Goal: Task Accomplishment & Management: Complete application form

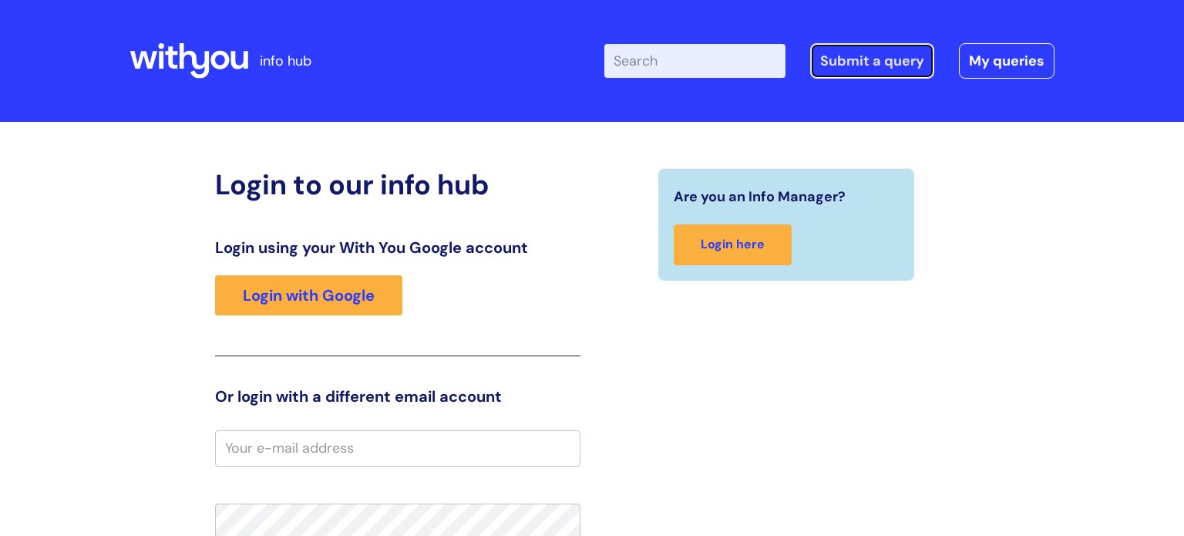
click at [875, 62] on link "Submit a query" at bounding box center [872, 60] width 124 height 35
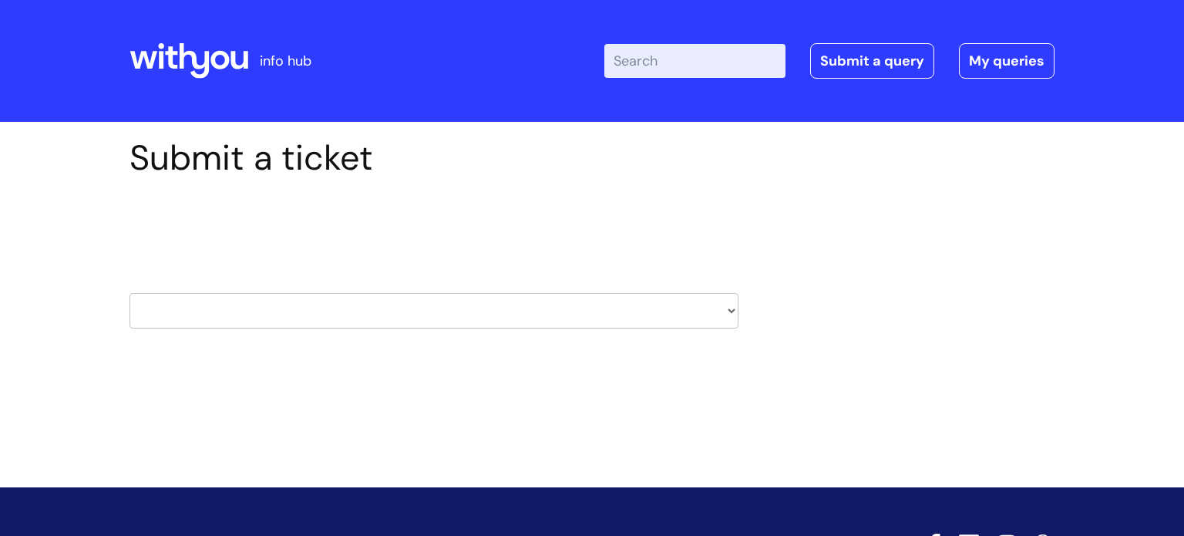
click at [722, 315] on select "HR / People IT and Support Clinical Drug Alerts Finance Accounts Data Support T…" at bounding box center [434, 310] width 609 height 35
select select "it_and_support"
click at [130, 293] on select "HR / People IT and Support Clinical Drug Alerts Finance Accounts Data Support T…" at bounding box center [434, 310] width 609 height 35
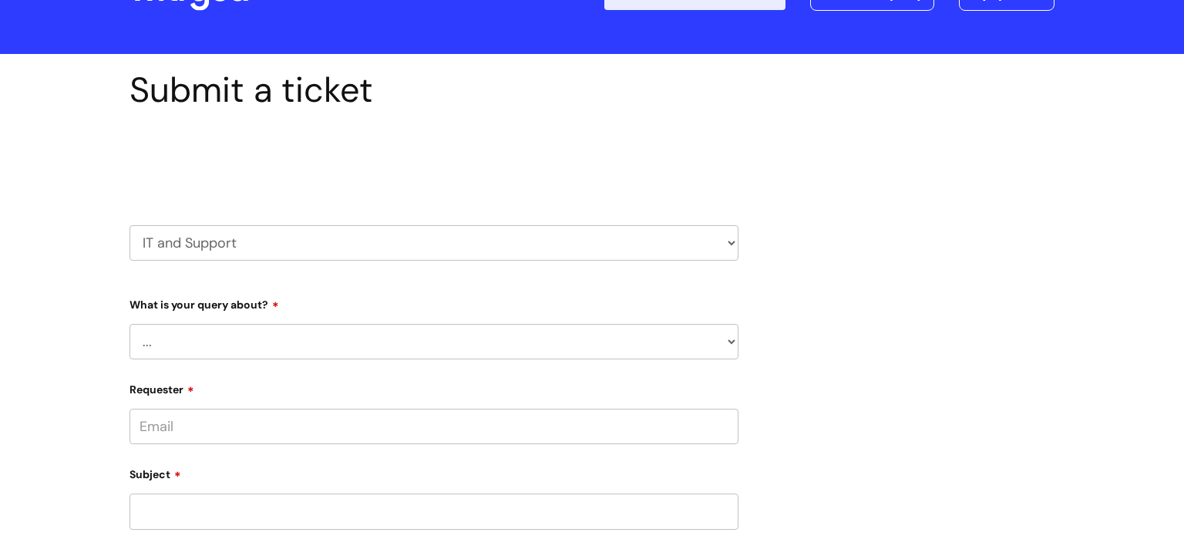
scroll to position [219, 0]
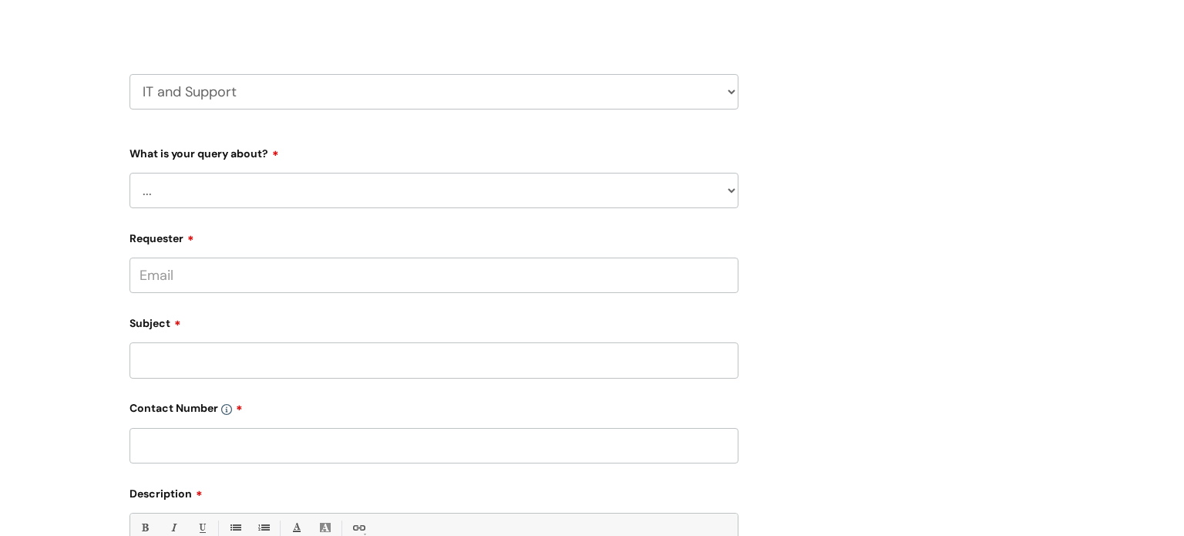
click at [501, 183] on select "... Mobile Phone Reset & MFA Accounts, Starters and Leavers IT Hardware issue I…" at bounding box center [434, 190] width 609 height 35
select select "I need help logging in"
click at [130, 173] on select "... Mobile Phone Reset & MFA Accounts, Starters and Leavers IT Hardware issue I…" at bounding box center [434, 190] width 609 height 35
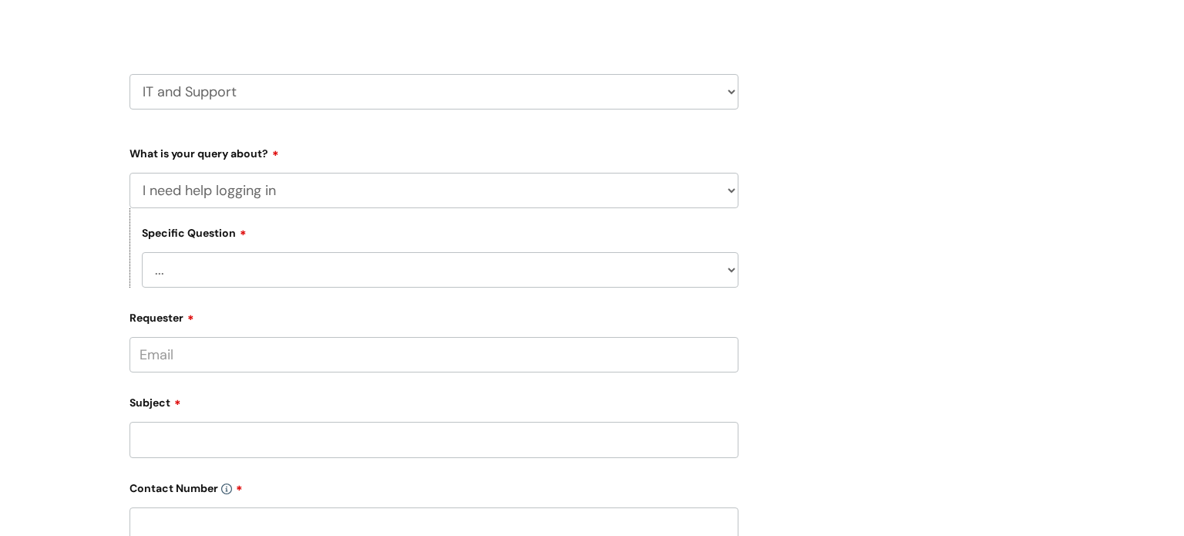
click at [427, 267] on select "... I need help logging into my laptop/chromebook I need access or help logging…" at bounding box center [440, 269] width 597 height 35
click at [542, 275] on select "... I need help logging into my laptop/chromebook I need access or help logging…" at bounding box center [440, 269] width 597 height 35
select select "I need access or help logging into a system, including Single Sign On"
click at [142, 252] on select "... I need help logging into my laptop/chromebook I need access or help logging…" at bounding box center [440, 269] width 597 height 35
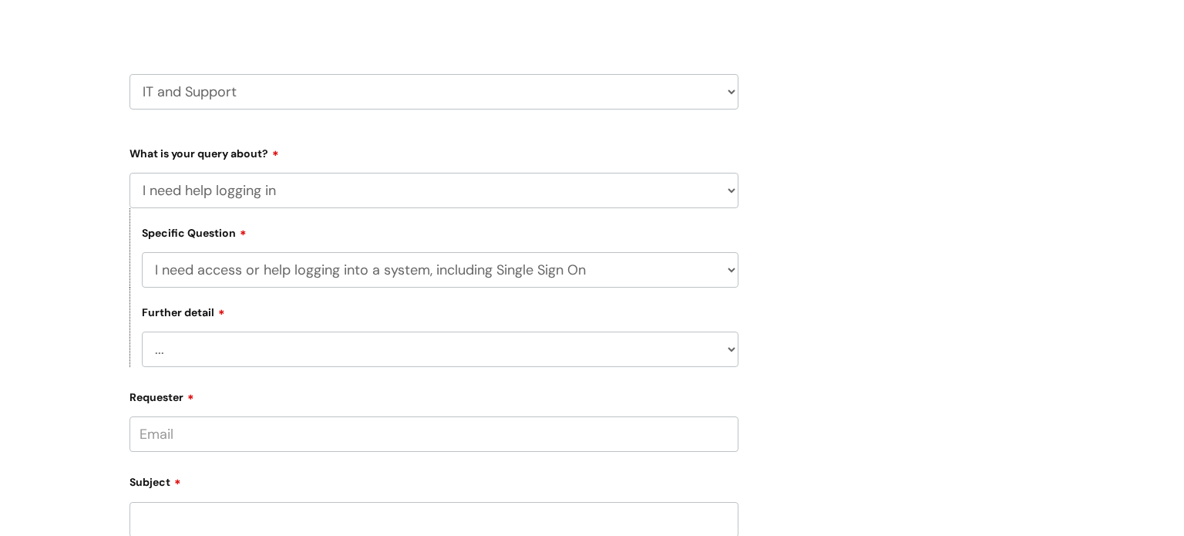
click at [463, 348] on select "... Nebula Halo IT Portal PCMIS Ulysses iTrent CJSM NHS email Summary Care Reco…" at bounding box center [440, 349] width 597 height 35
select select "iTrent"
click at [142, 332] on select "... Nebula Halo IT Portal PCMIS Ulysses iTrent CJSM NHS email Summary Care Reco…" at bounding box center [440, 349] width 597 height 35
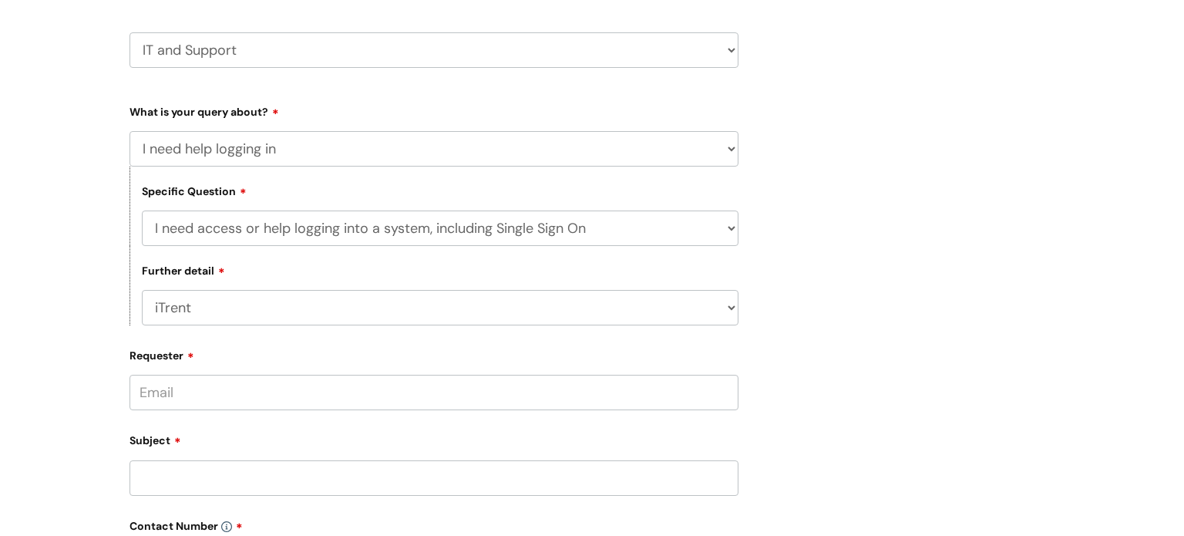
scroll to position [280, 0]
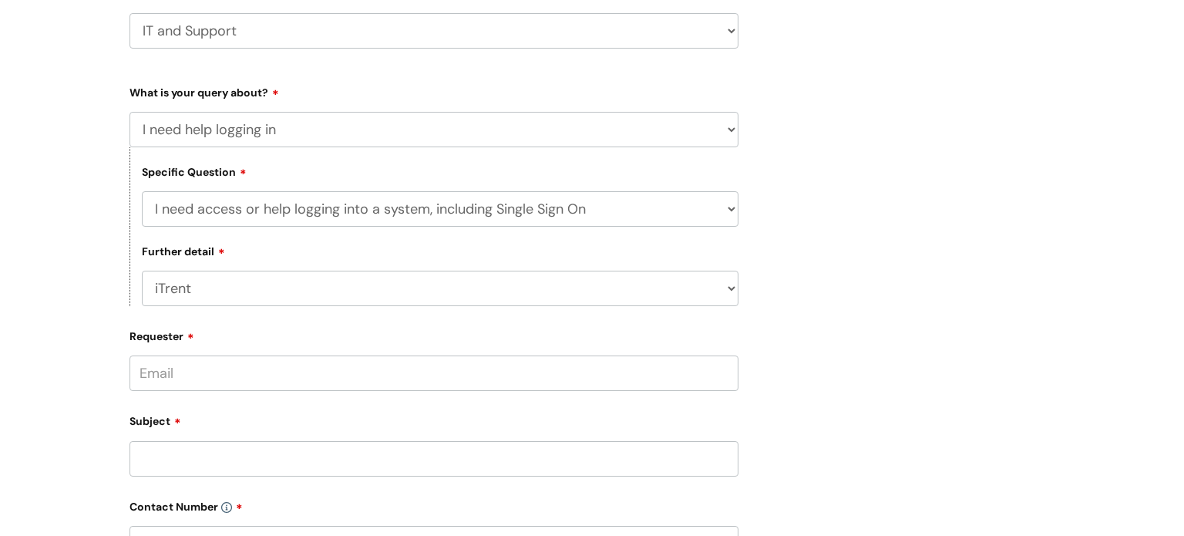
click at [360, 365] on input "Requester" at bounding box center [434, 372] width 609 height 35
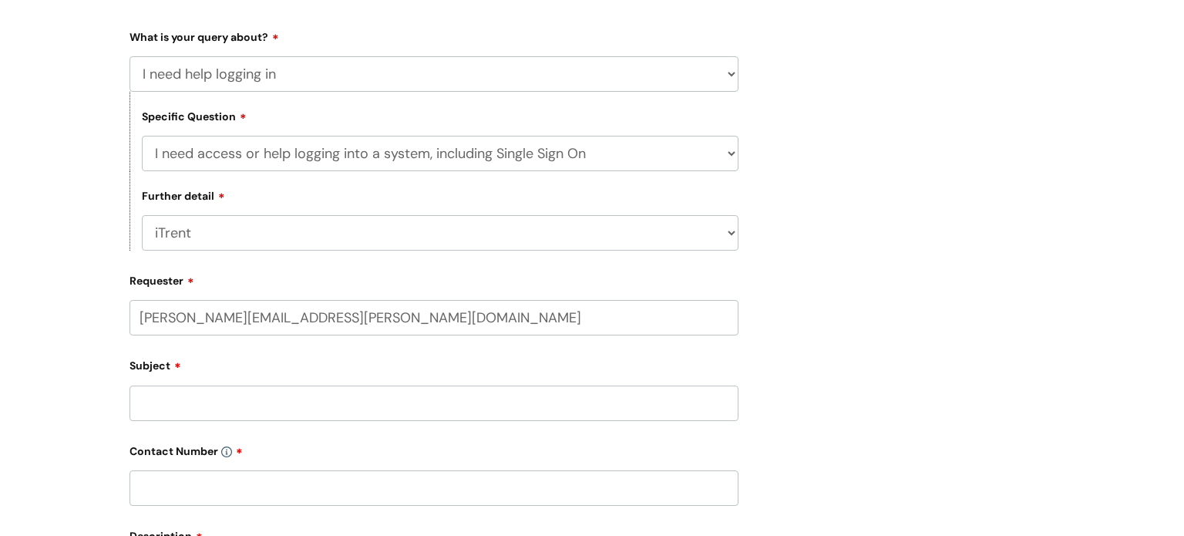
scroll to position [338, 0]
type input "matthew.dodd@wearewithyou.org.uk"
click at [383, 406] on input "Subject" at bounding box center [434, 400] width 609 height 35
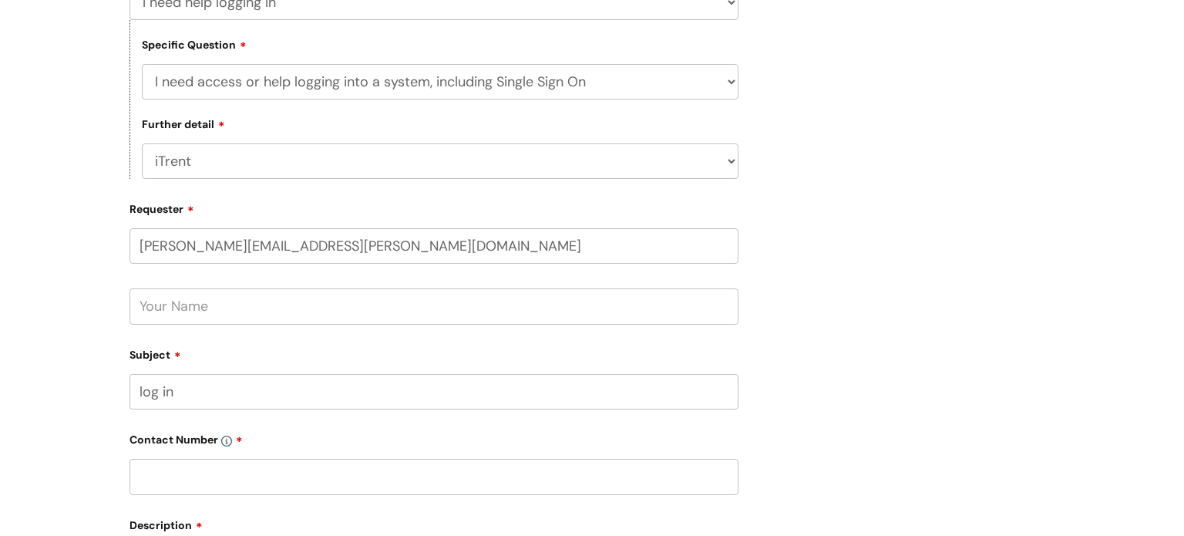
scroll to position [409, 0]
type input "log in"
click at [271, 473] on input "text" at bounding box center [434, 474] width 609 height 35
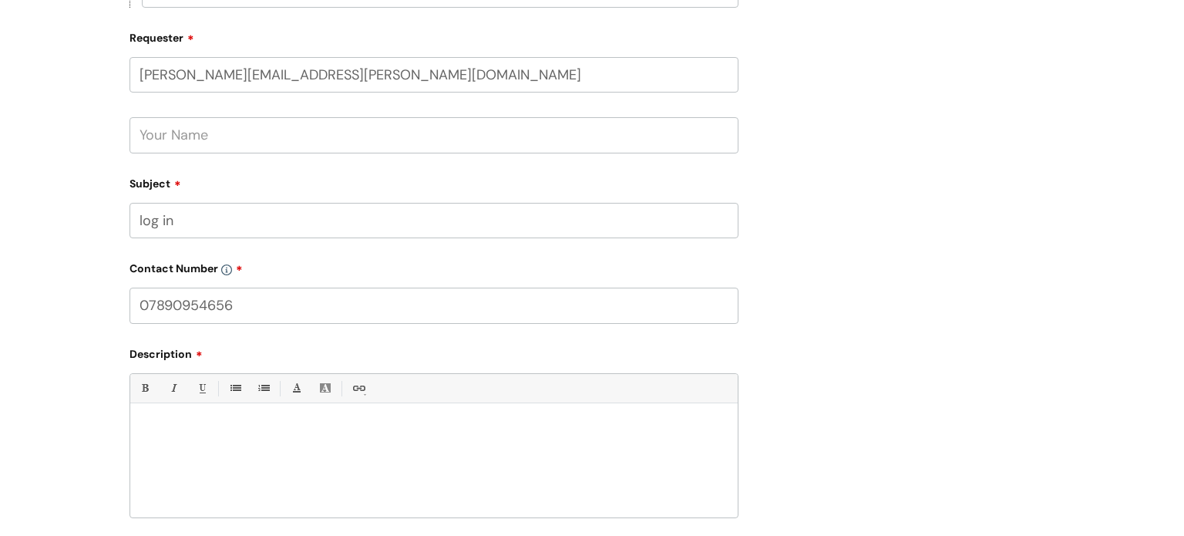
scroll to position [580, 0]
type input "07890954656"
click at [419, 463] on div at bounding box center [434, 462] width 608 height 106
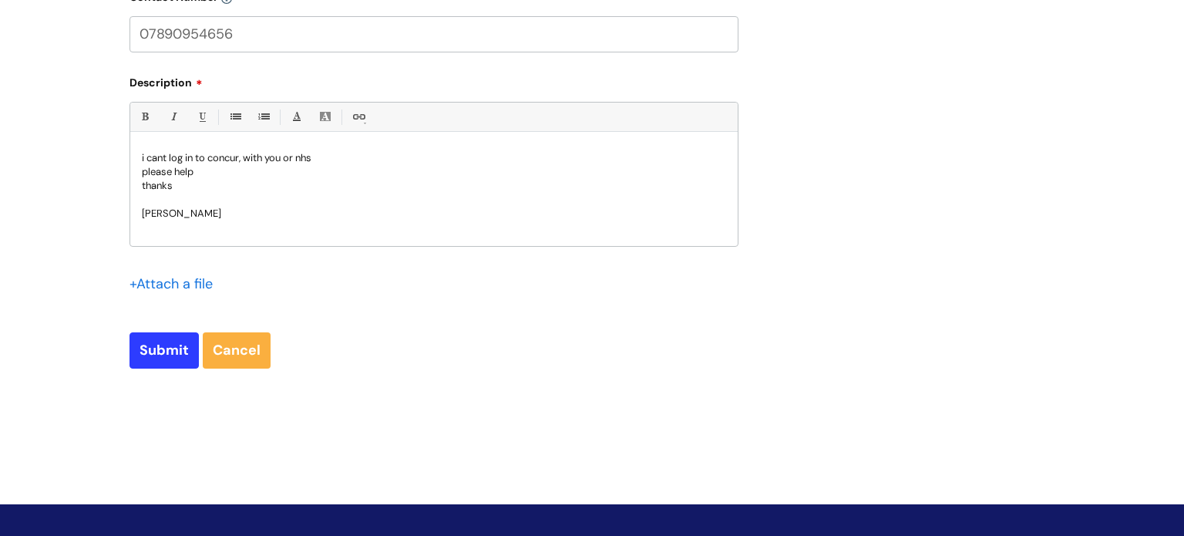
scroll to position [941, 0]
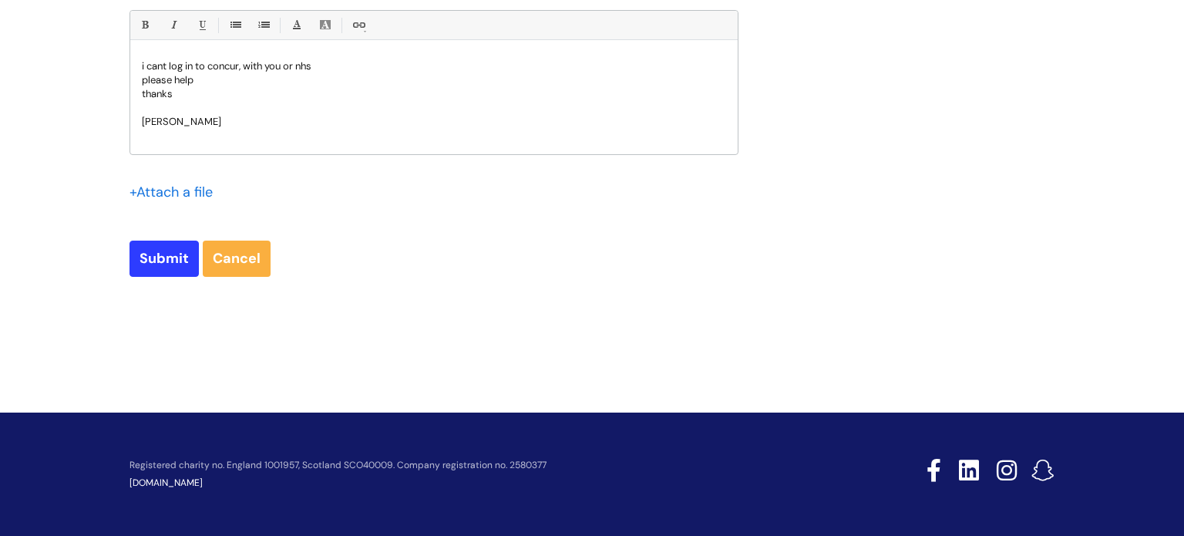
click at [173, 190] on input "file" at bounding box center [168, 191] width 77 height 19
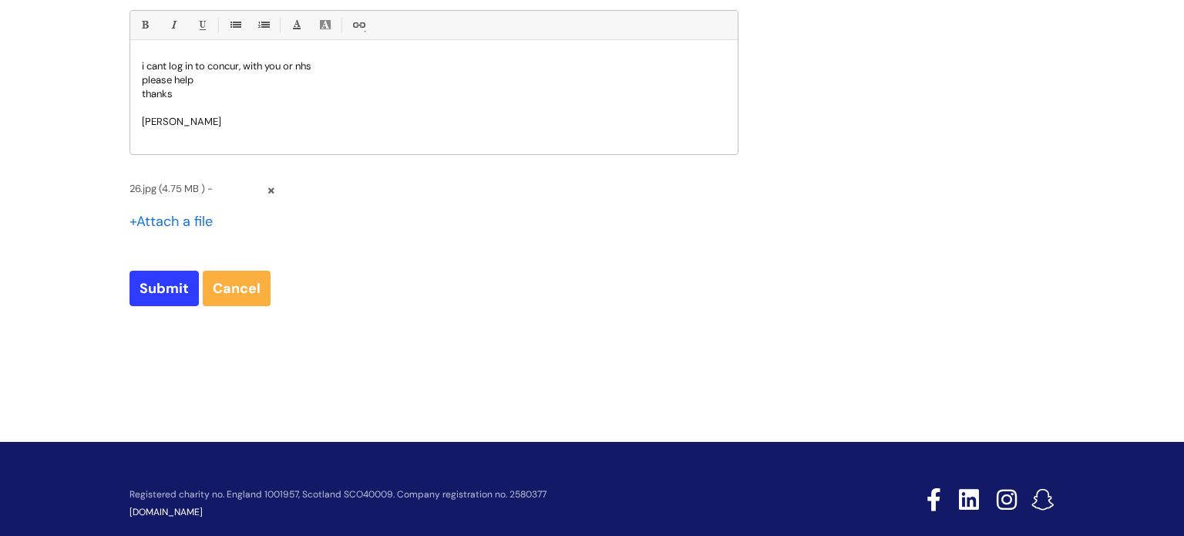
click at [153, 222] on input "file" at bounding box center [168, 220] width 77 height 19
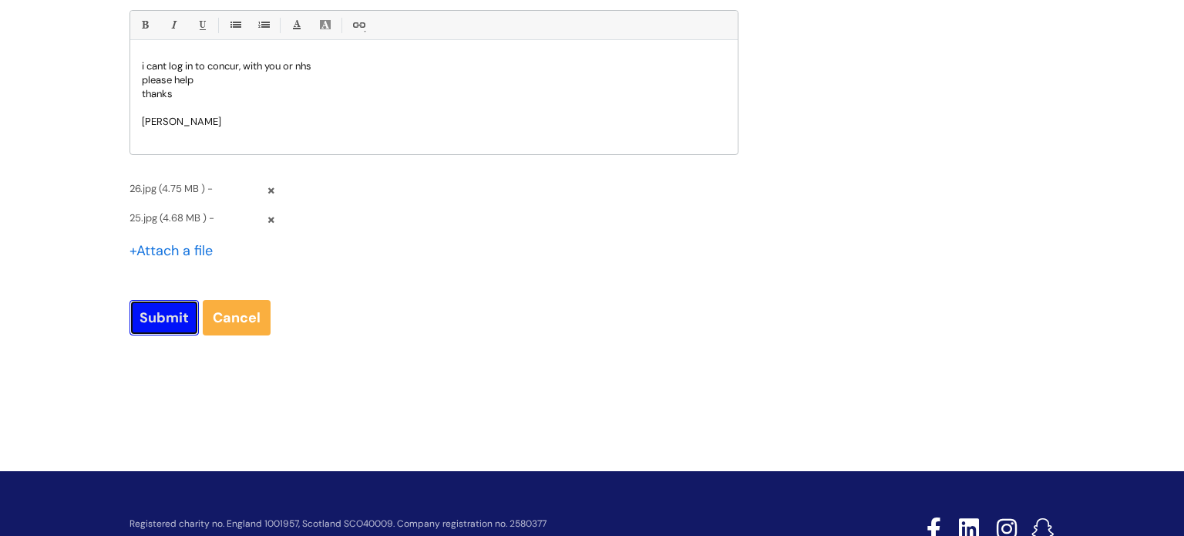
click at [173, 324] on input "Submit" at bounding box center [164, 317] width 69 height 35
type input "Please Wait..."
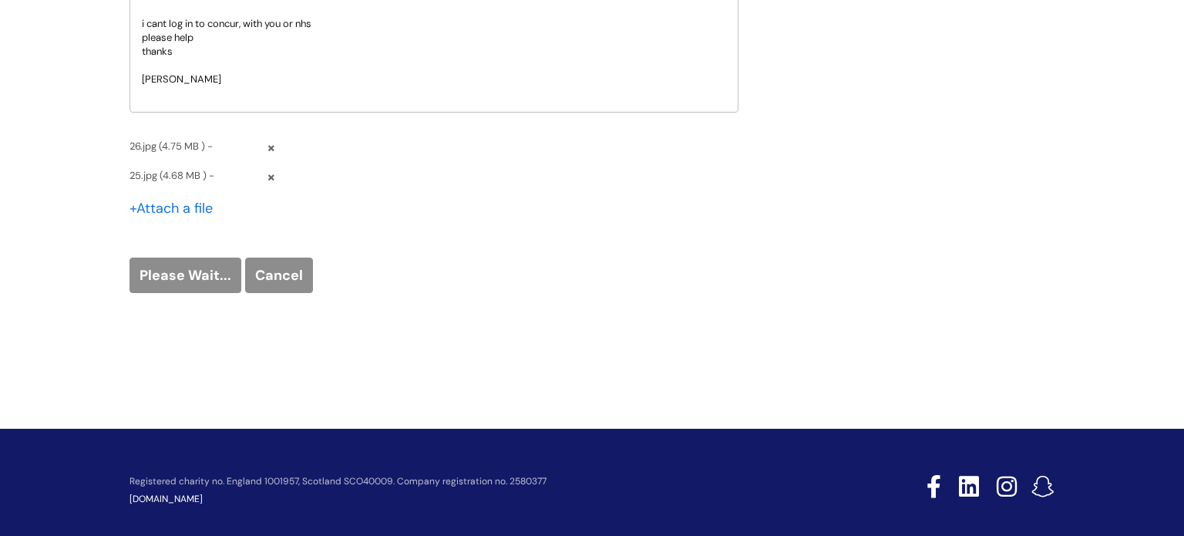
scroll to position [1000, 0]
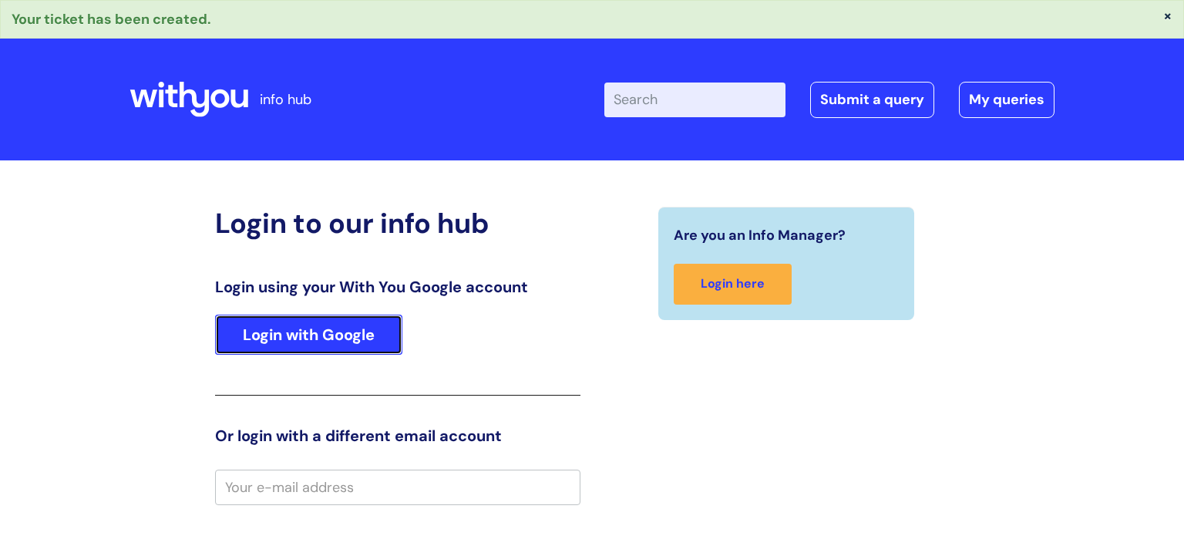
click at [372, 354] on link "Login with Google" at bounding box center [308, 335] width 187 height 40
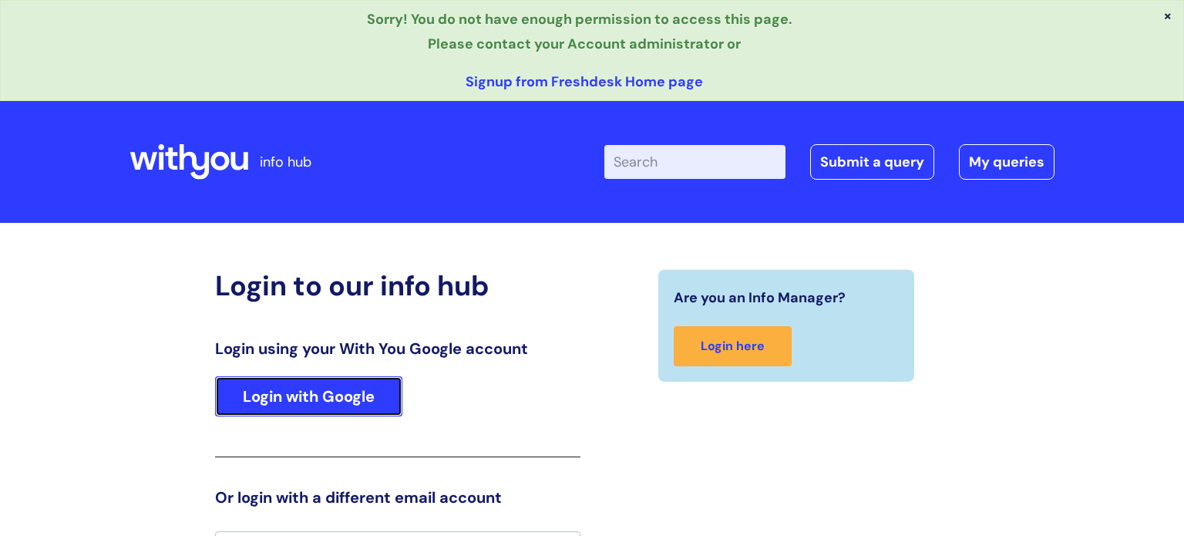
click at [338, 409] on link "Login with Google" at bounding box center [308, 396] width 187 height 40
